Goal: Browse casually: Explore the website without a specific task or goal

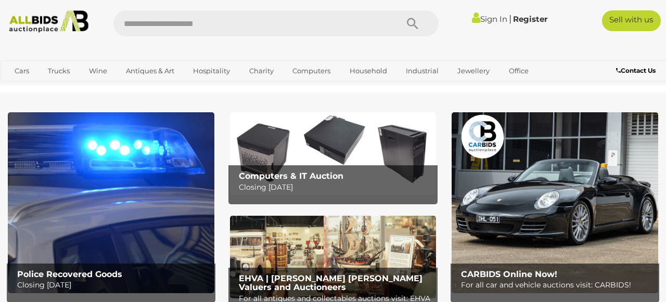
click at [141, 154] on img at bounding box center [111, 202] width 206 height 180
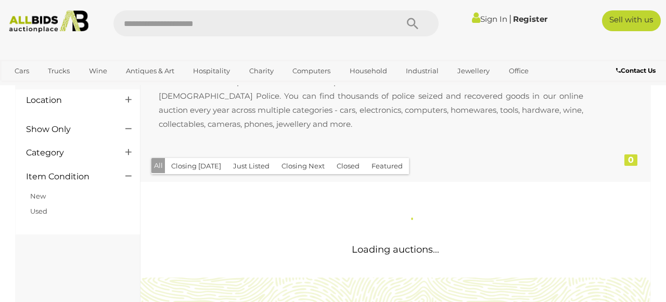
scroll to position [86, 0]
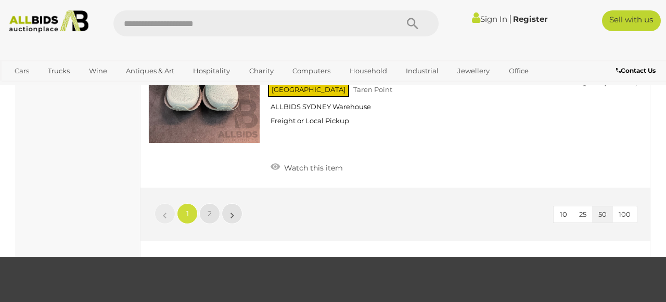
scroll to position [8163, 0]
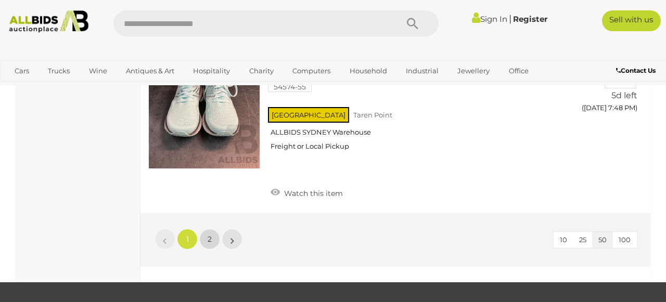
click at [212, 229] on link "2" at bounding box center [209, 239] width 21 height 21
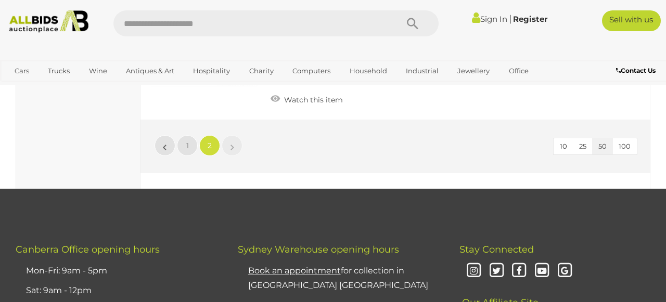
scroll to position [7876, 0]
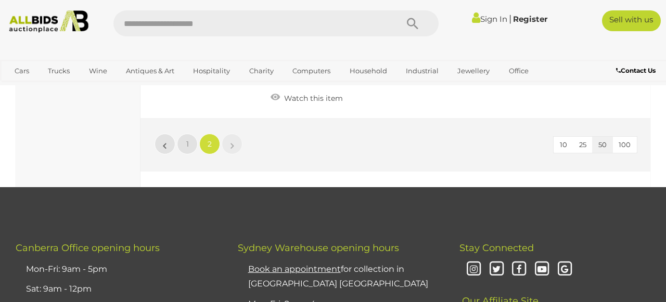
click at [30, 19] on img at bounding box center [49, 21] width 88 height 22
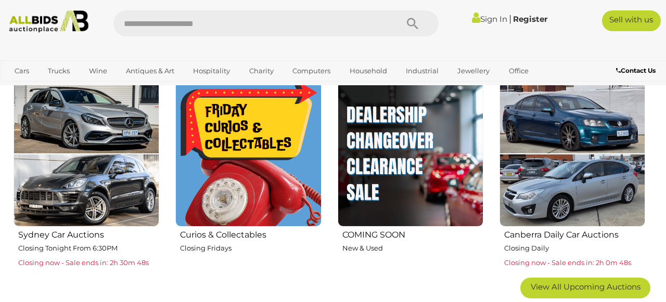
scroll to position [559, 1]
click at [411, 144] on img at bounding box center [411, 154] width 146 height 146
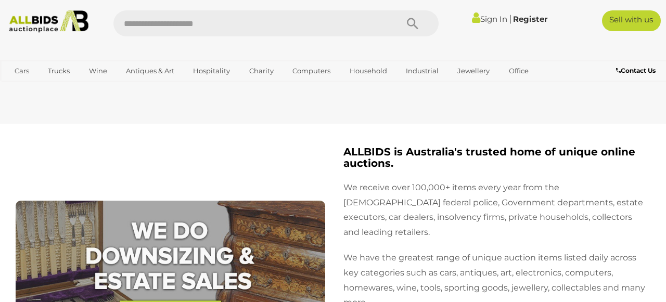
scroll to position [1839, 0]
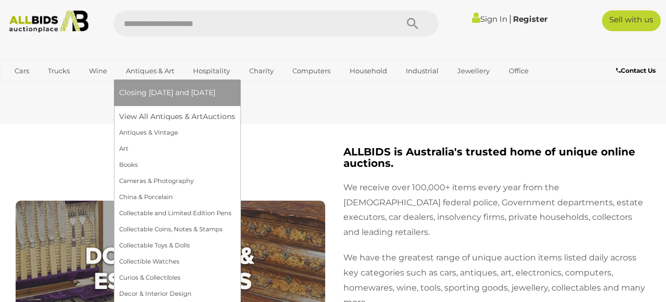
click at [149, 71] on link "Antiques & Art" at bounding box center [150, 70] width 62 height 17
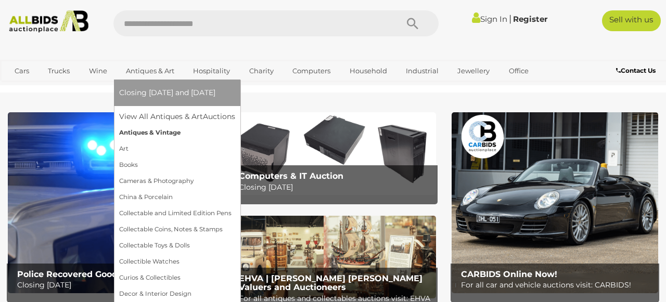
click at [147, 132] on link "Antiques & Vintage" at bounding box center [177, 133] width 116 height 16
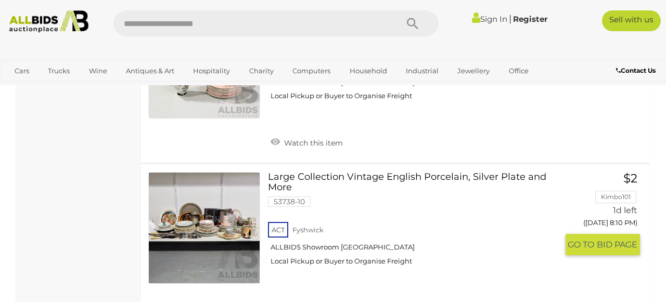
scroll to position [4203, 1]
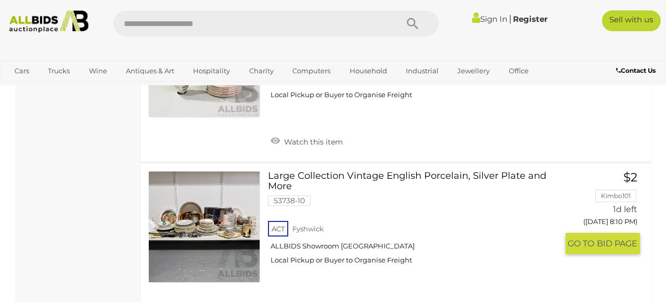
click at [200, 180] on link at bounding box center [204, 227] width 112 height 112
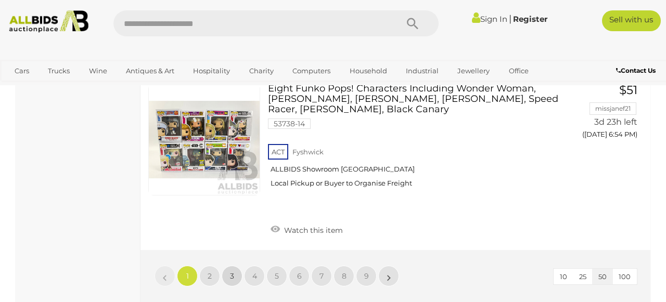
scroll to position [8256, 0]
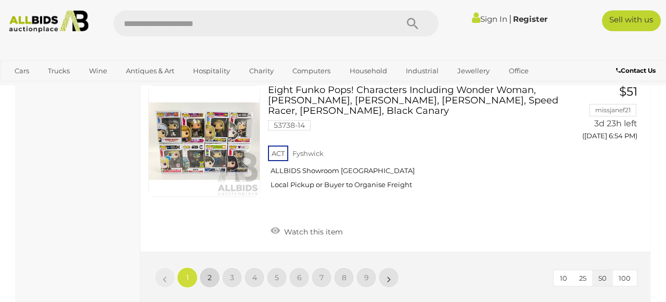
click at [209, 273] on span "2" at bounding box center [210, 277] width 4 height 9
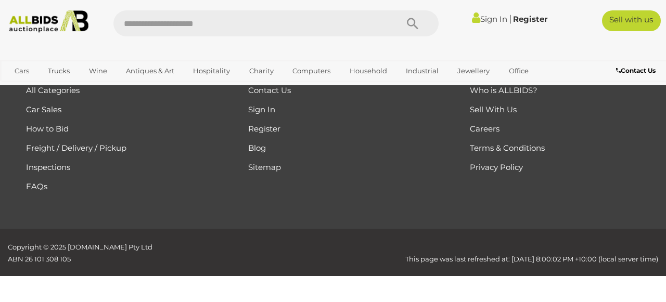
scroll to position [139, 0]
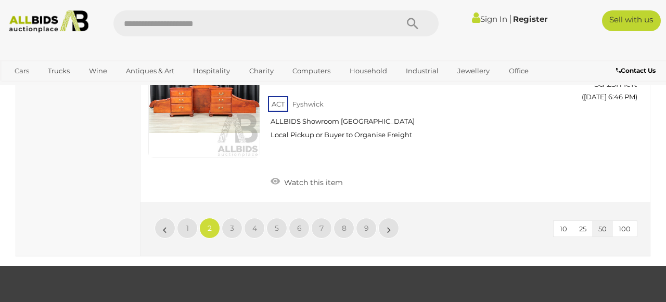
scroll to position [8216, 1]
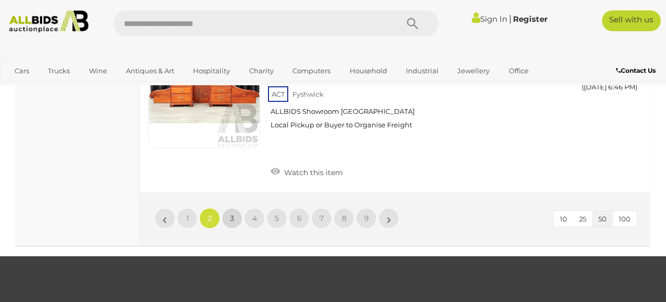
click at [234, 208] on link "3" at bounding box center [232, 218] width 21 height 21
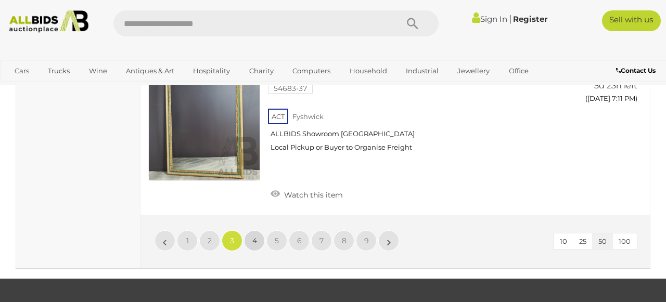
scroll to position [8096, 0]
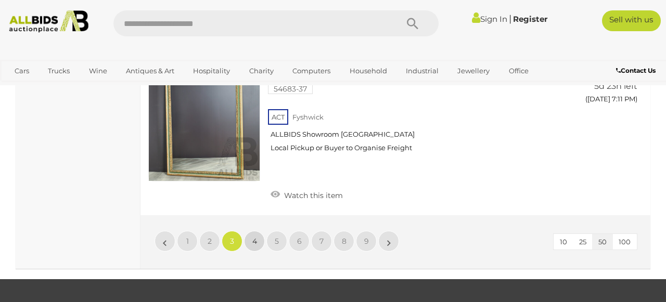
click at [256, 237] on span "4" at bounding box center [254, 241] width 5 height 9
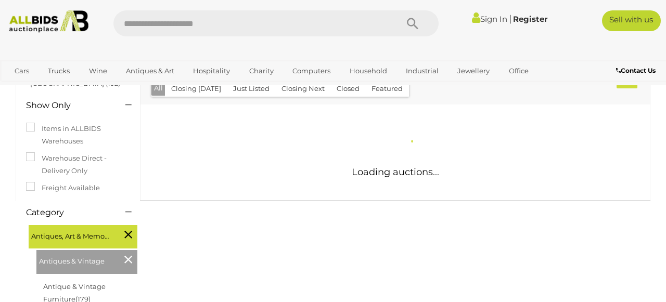
scroll to position [142, 1]
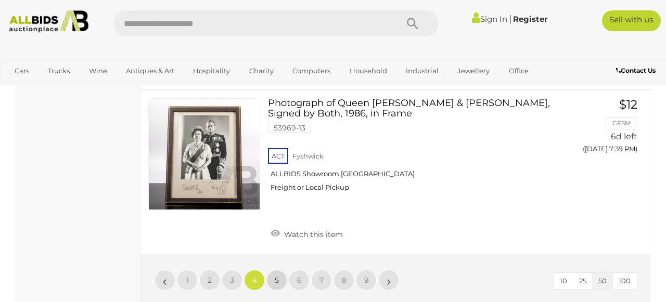
scroll to position [8036, 0]
click at [277, 276] on span "5" at bounding box center [277, 280] width 4 height 9
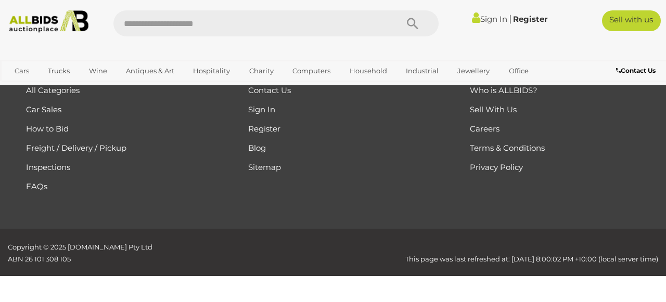
scroll to position [139, 0]
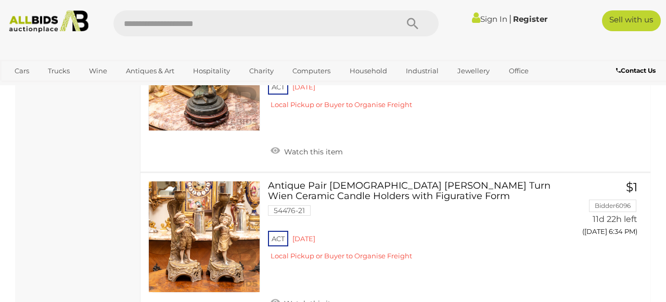
scroll to position [7776, 0]
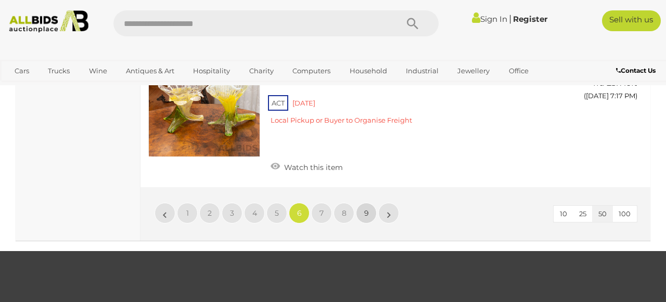
scroll to position [7521, 0]
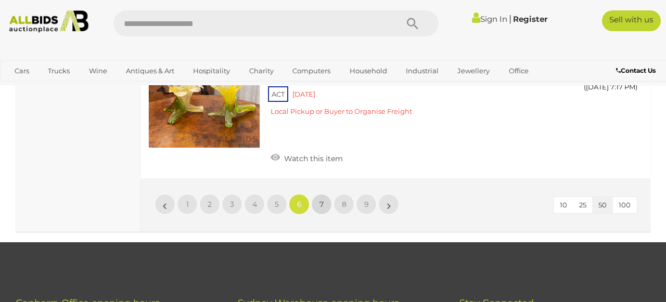
click at [319, 200] on span "7" at bounding box center [321, 204] width 4 height 9
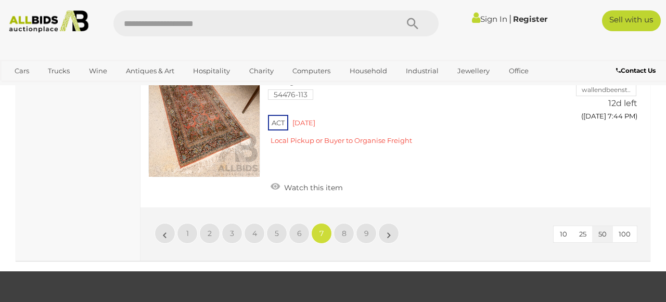
scroll to position [7443, 0]
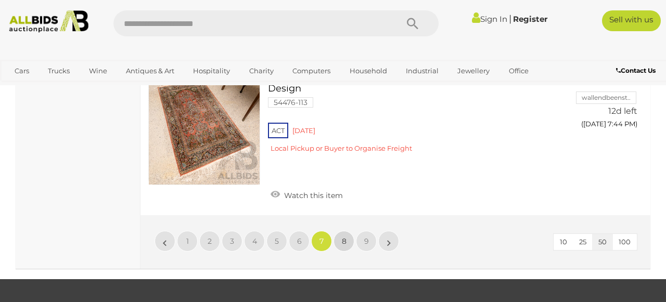
click at [341, 231] on link "8" at bounding box center [343, 241] width 21 height 21
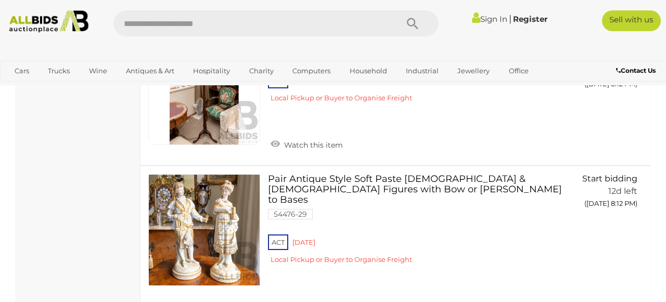
scroll to position [7467, 0]
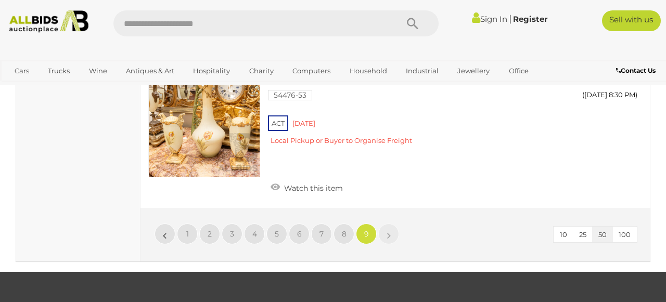
scroll to position [3130, 0]
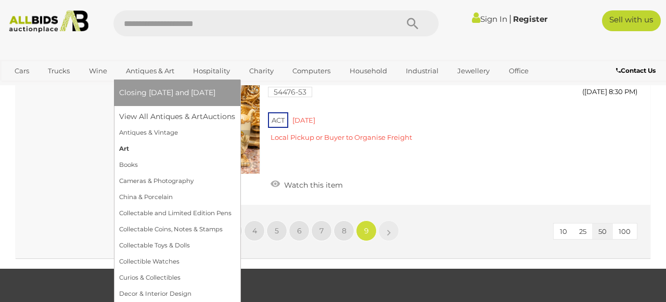
click at [123, 149] on link "Art" at bounding box center [177, 149] width 116 height 16
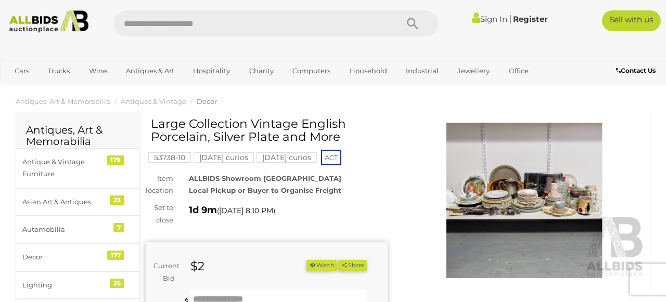
scroll to position [7, 1]
click at [529, 191] on img at bounding box center [524, 201] width 242 height 156
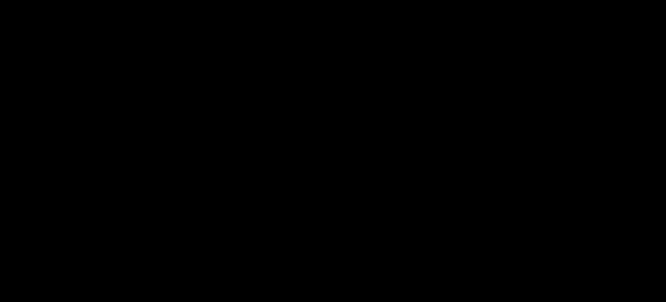
scroll to position [7, 0]
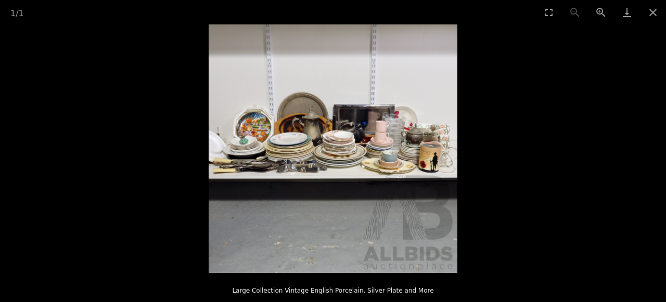
click at [342, 151] on img at bounding box center [333, 148] width 249 height 249
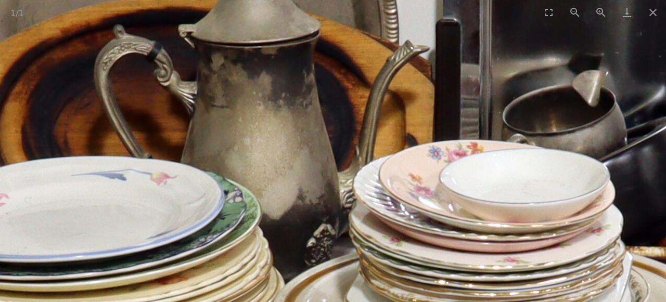
drag, startPoint x: 236, startPoint y: 144, endPoint x: 400, endPoint y: 297, distance: 224.5
click at [415, 300] on img at bounding box center [438, 294] width 2080 height 2080
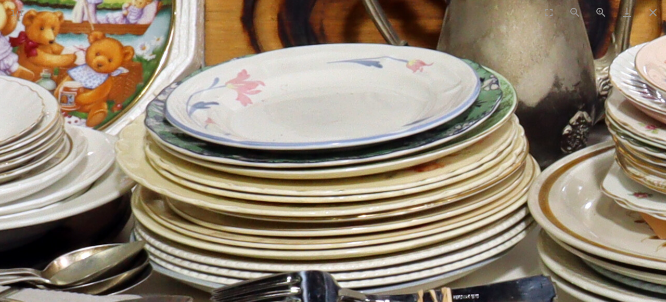
drag, startPoint x: 205, startPoint y: 244, endPoint x: 397, endPoint y: 104, distance: 237.8
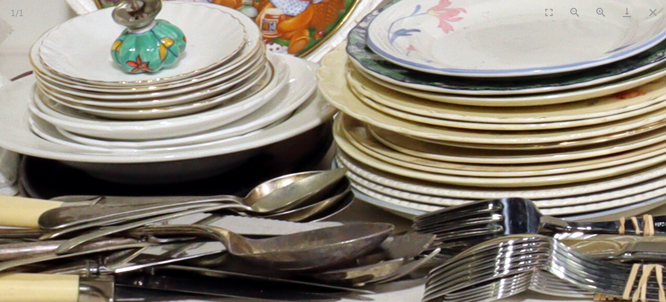
drag, startPoint x: 306, startPoint y: 98, endPoint x: 384, endPoint y: 41, distance: 96.4
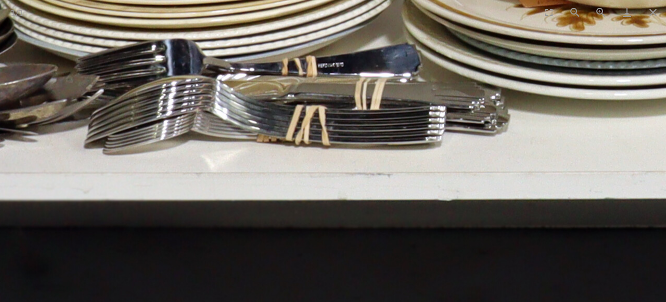
drag, startPoint x: 361, startPoint y: 83, endPoint x: 44, endPoint y: -38, distance: 339.6
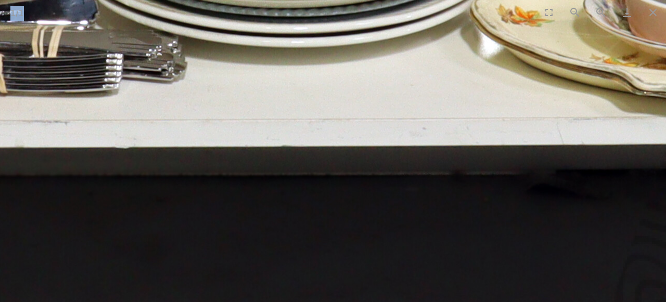
drag, startPoint x: 249, startPoint y: 6, endPoint x: 208, endPoint y: 57, distance: 65.9
click at [145, 48] on div "1 / 1 Large Collection Vintage English Porcelain, Silver Plate and More" at bounding box center [333, 151] width 666 height 302
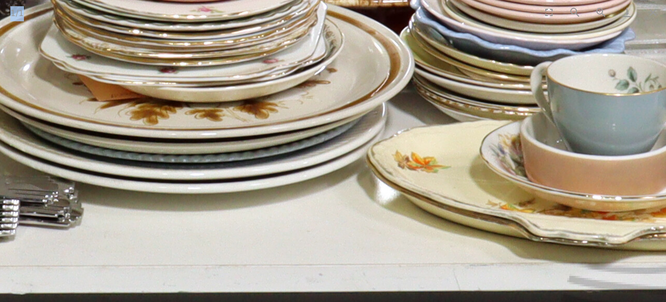
drag, startPoint x: 334, startPoint y: 53, endPoint x: 256, endPoint y: 200, distance: 166.1
click at [225, 211] on img at bounding box center [132, 43] width 2080 height 2080
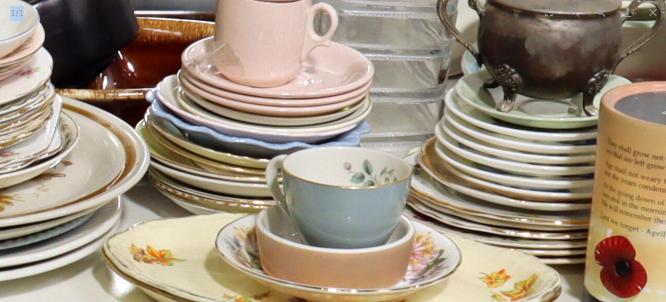
drag, startPoint x: 351, startPoint y: 117, endPoint x: 118, endPoint y: 137, distance: 233.8
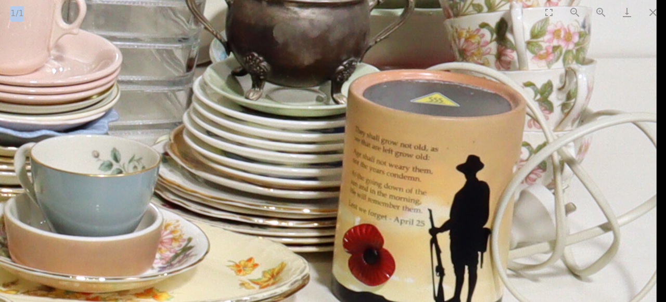
drag, startPoint x: 283, startPoint y: 142, endPoint x: 141, endPoint y: 127, distance: 142.8
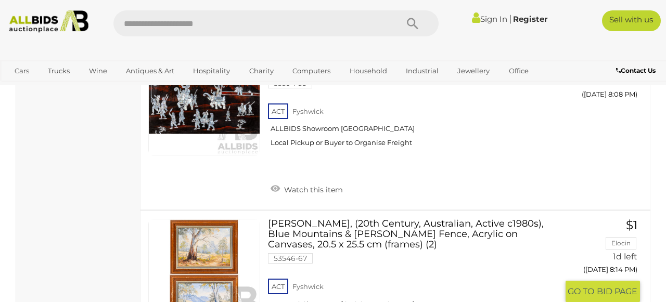
scroll to position [3660, 1]
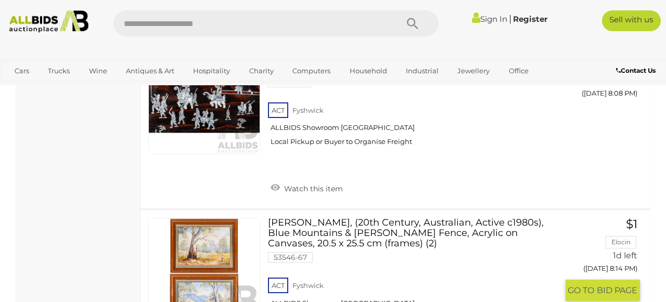
click at [206, 218] on link at bounding box center [204, 274] width 112 height 112
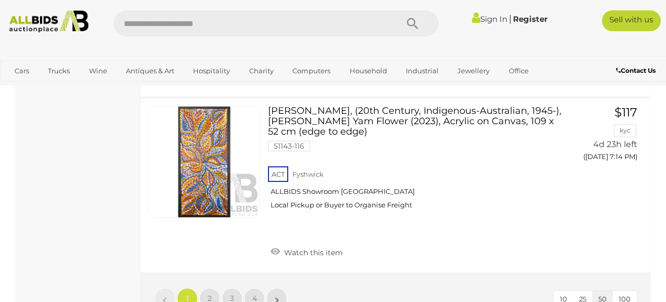
scroll to position [8661, 0]
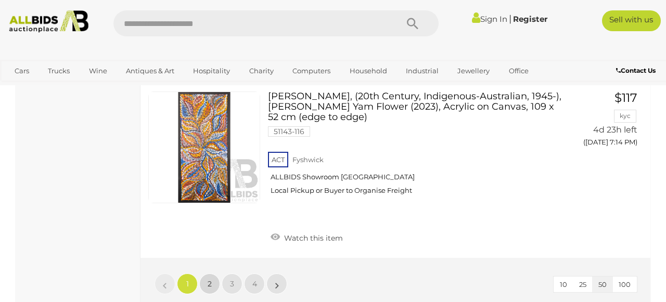
click at [208, 279] on span "2" at bounding box center [210, 283] width 4 height 9
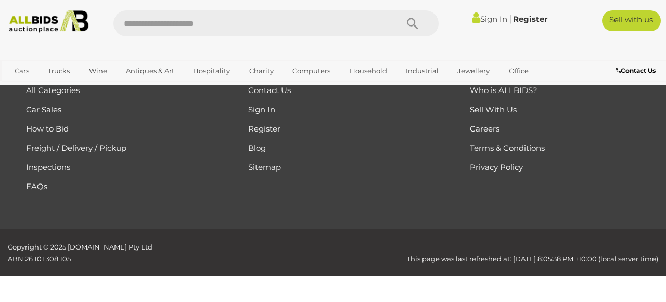
scroll to position [139, 0]
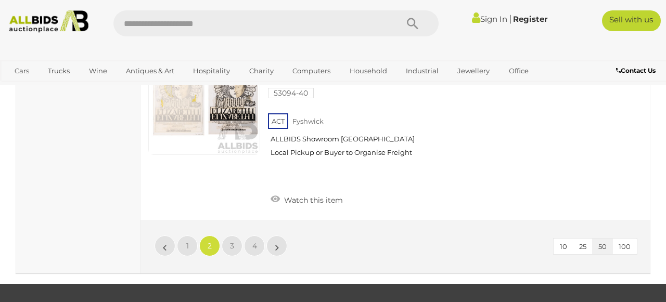
scroll to position [8710, 0]
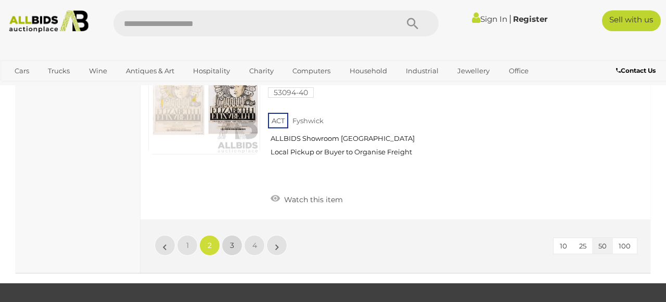
click at [232, 241] on span "3" at bounding box center [232, 245] width 4 height 9
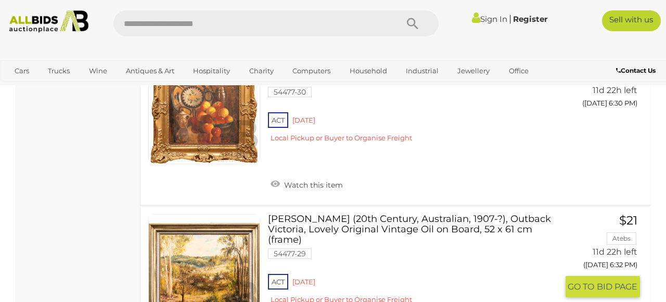
scroll to position [4859, 0]
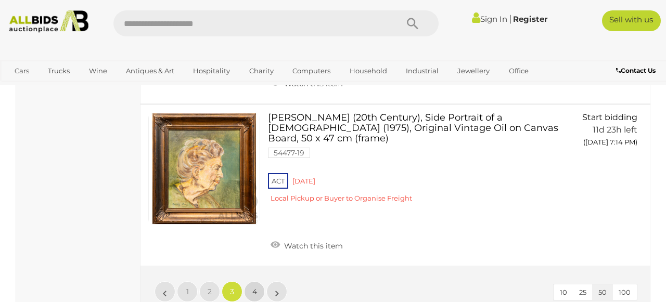
click at [258, 281] on link "4" at bounding box center [254, 291] width 21 height 21
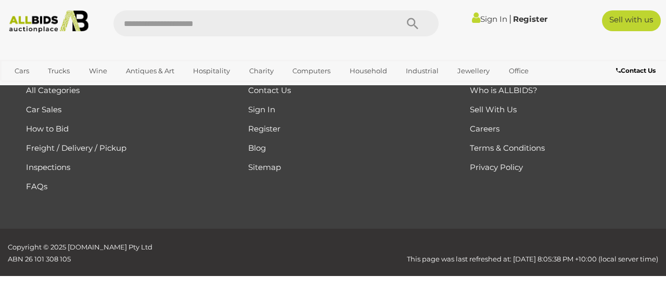
scroll to position [139, 0]
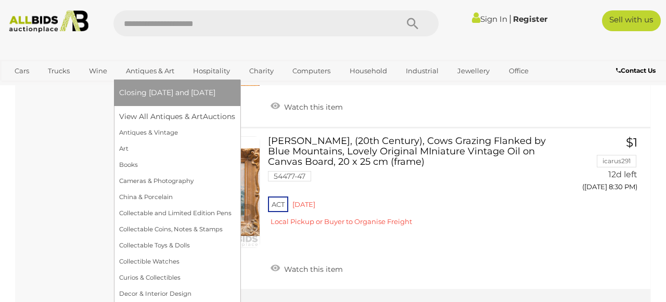
scroll to position [7787, 0]
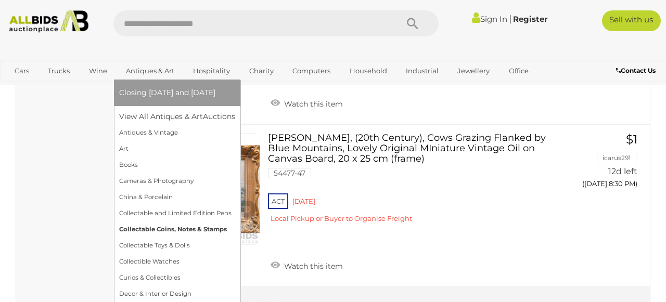
click at [167, 228] on link "Collectable Coins, Notes & Stamps" at bounding box center [177, 230] width 116 height 16
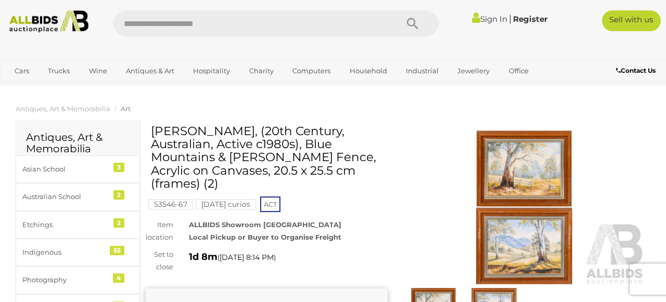
click at [527, 178] on img at bounding box center [524, 208] width 242 height 156
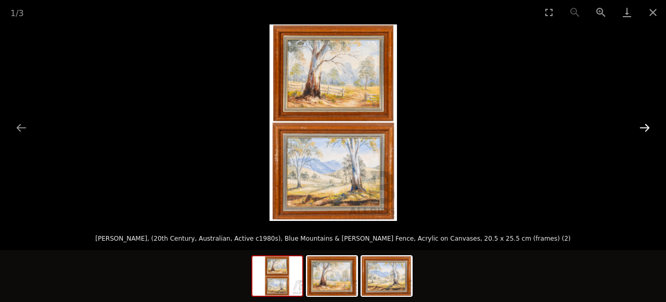
click at [643, 128] on button "Next slide" at bounding box center [644, 128] width 22 height 20
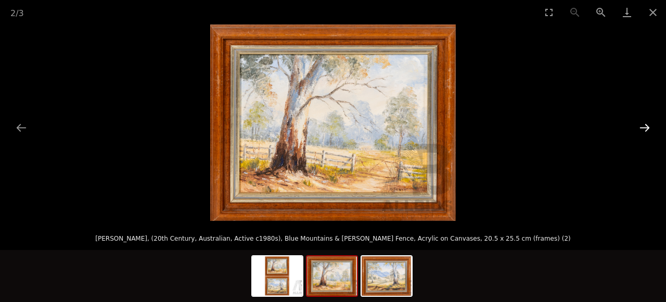
click at [643, 128] on button "Next slide" at bounding box center [644, 128] width 22 height 20
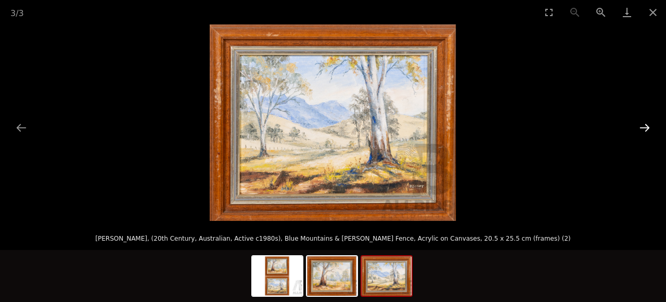
click at [643, 128] on button "Next slide" at bounding box center [644, 128] width 22 height 20
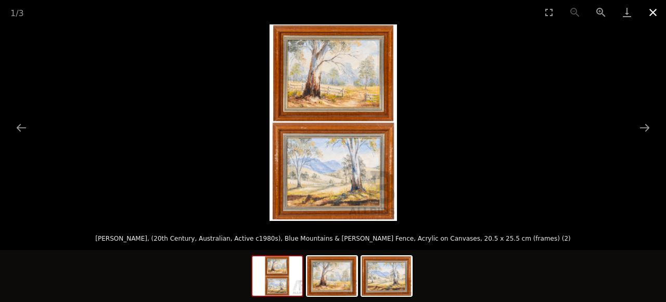
click at [651, 11] on button "Close gallery" at bounding box center [653, 12] width 26 height 24
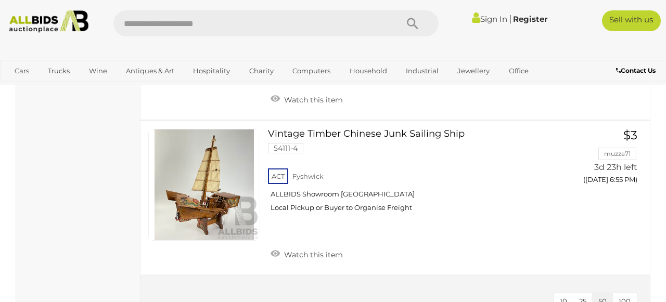
scroll to position [7675, 0]
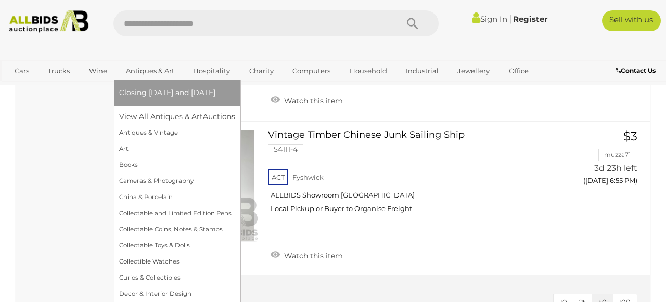
click at [140, 70] on link "Antiques & Art" at bounding box center [150, 70] width 62 height 17
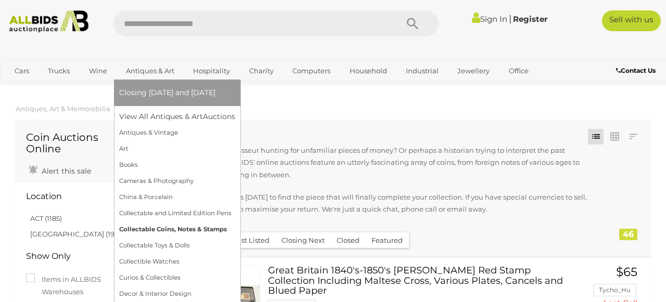
click at [147, 229] on link "Collectable Coins, Notes & Stamps" at bounding box center [177, 230] width 116 height 16
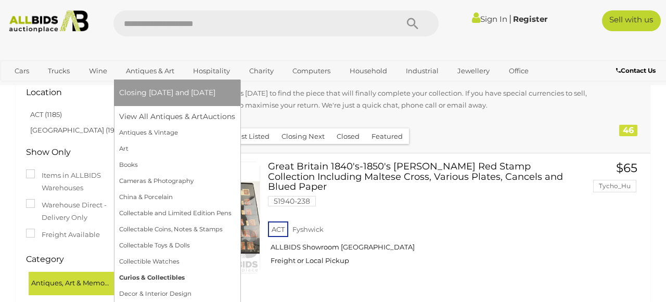
scroll to position [106, 1]
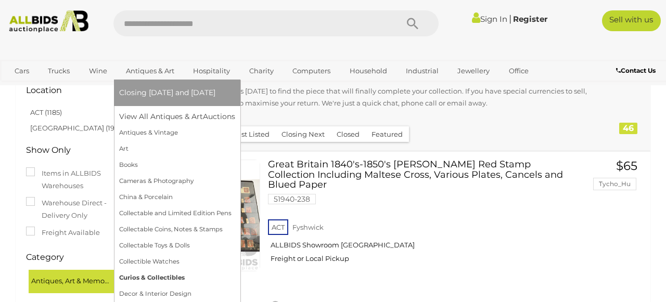
click at [148, 277] on link "Curios & Collectibles" at bounding box center [177, 278] width 116 height 16
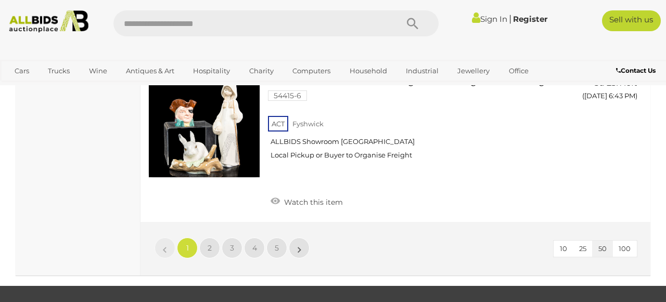
scroll to position [8297, 0]
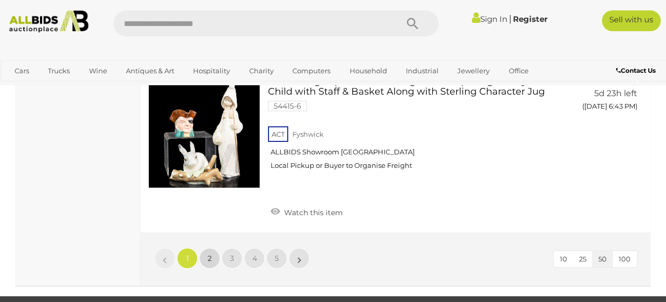
click at [210, 254] on span "2" at bounding box center [210, 258] width 4 height 9
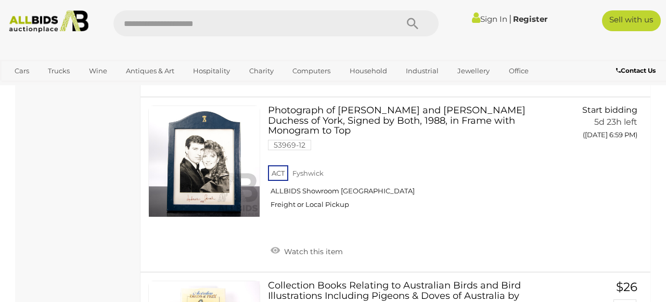
scroll to position [2527, 0]
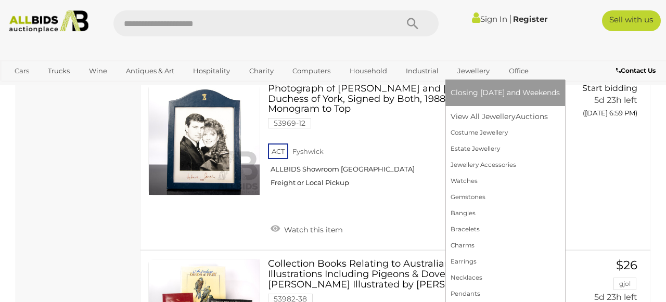
click at [467, 71] on link "Jewellery" at bounding box center [473, 70] width 46 height 17
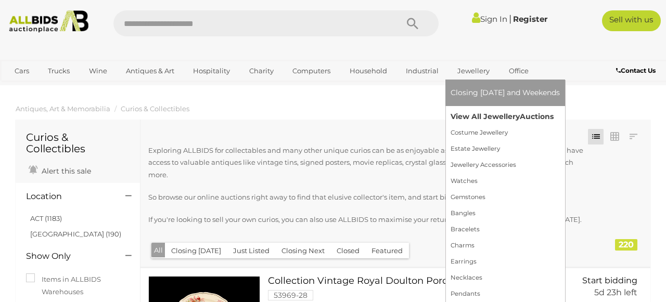
click at [488, 115] on link "View All Jewellery Auctions" at bounding box center [504, 117] width 109 height 16
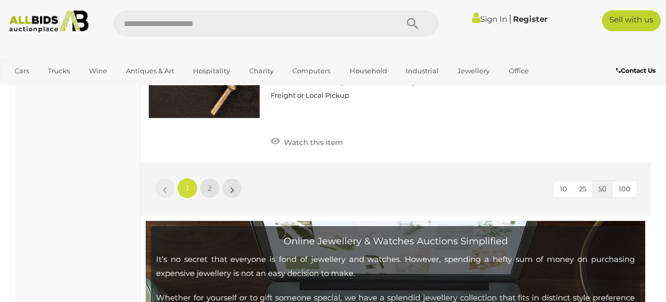
scroll to position [8443, 1]
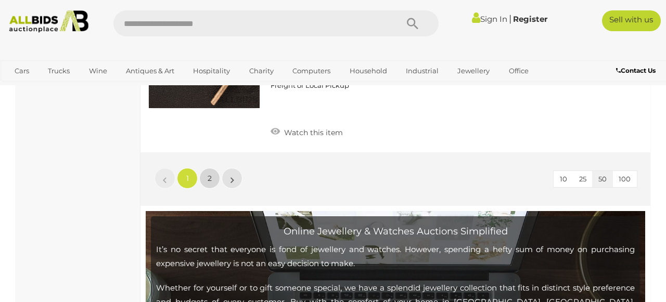
click at [213, 168] on link "2" at bounding box center [209, 178] width 21 height 21
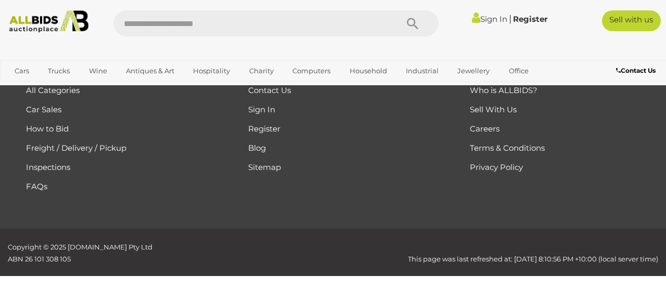
scroll to position [238, 0]
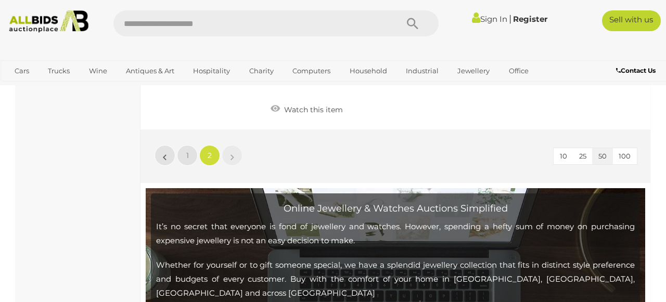
scroll to position [1712, 0]
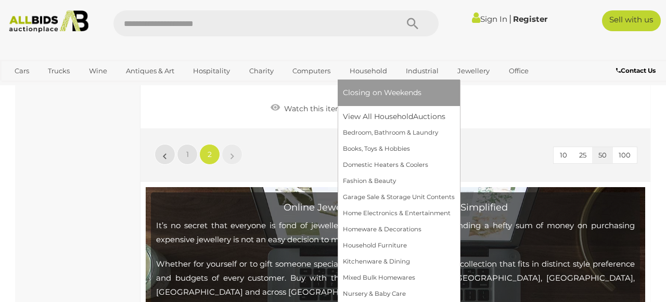
click at [365, 72] on link "Household" at bounding box center [368, 70] width 51 height 17
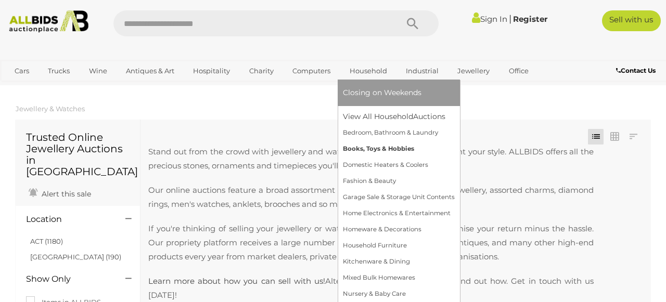
click at [372, 149] on link "Books, Toys & Hobbies" at bounding box center [399, 149] width 112 height 16
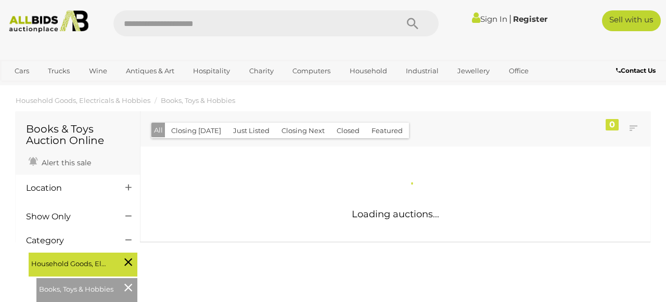
scroll to position [8, 0]
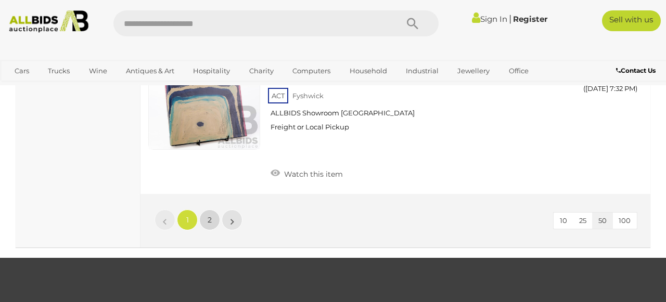
scroll to position [8223, 0]
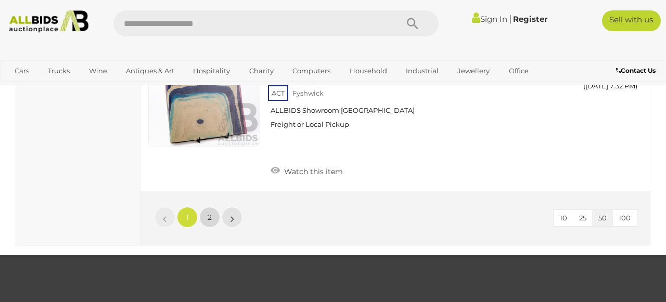
click at [211, 213] on span "2" at bounding box center [210, 217] width 4 height 9
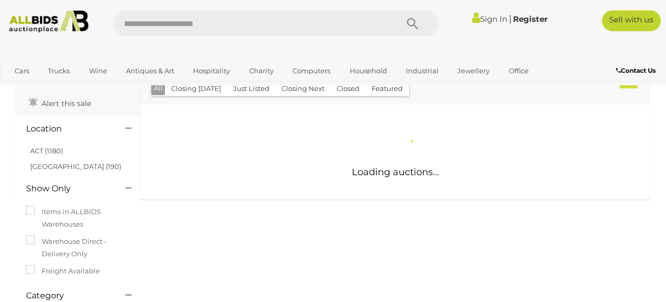
scroll to position [68, 0]
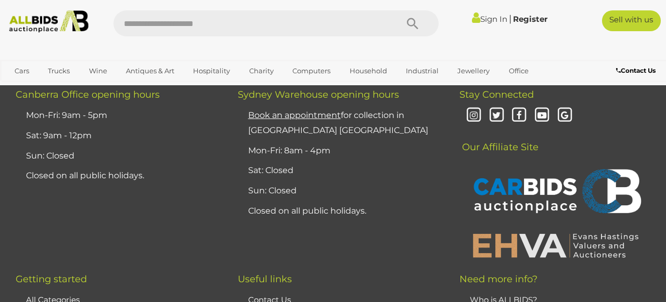
scroll to position [2752, 0]
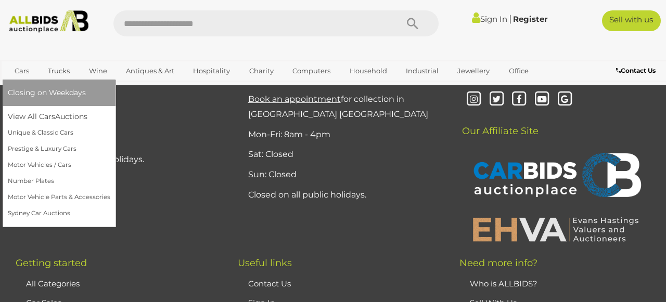
click at [24, 71] on link "Cars" at bounding box center [22, 70] width 28 height 17
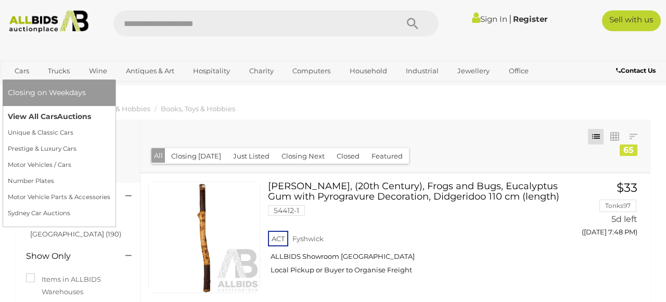
click at [44, 117] on link "View All Cars Auctions" at bounding box center [59, 117] width 102 height 16
